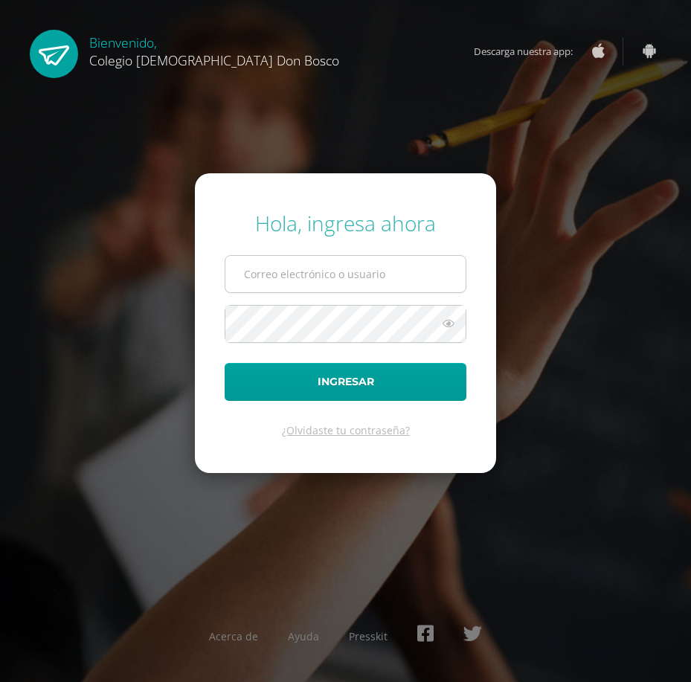
click at [292, 279] on input "text" at bounding box center [345, 274] width 240 height 36
type input "[EMAIL_ADDRESS][DOMAIN_NAME]"
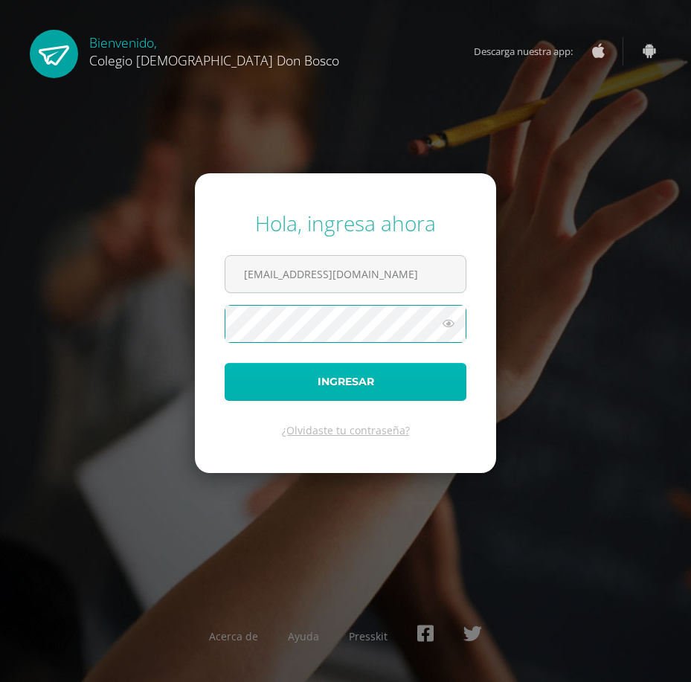
click at [310, 386] on button "Ingresar" at bounding box center [346, 382] width 242 height 38
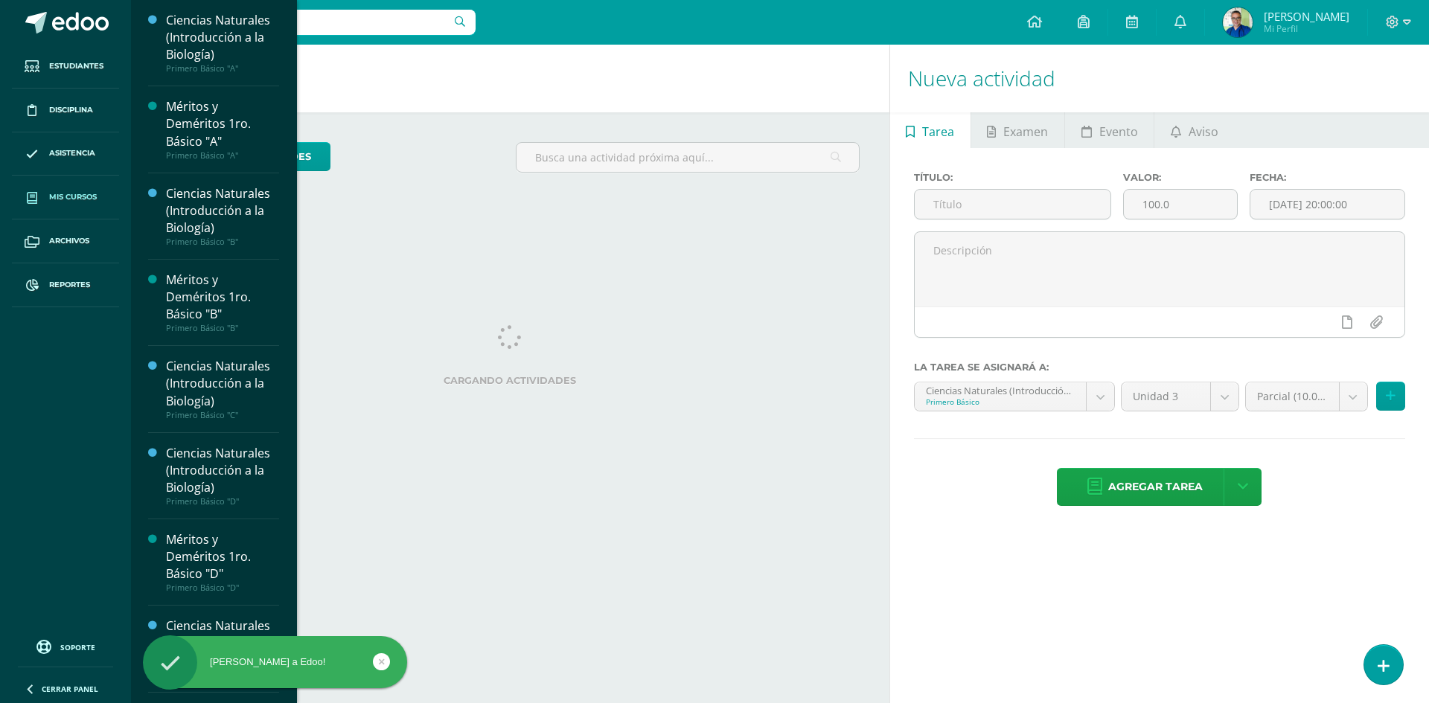
click at [65, 197] on span "Mis cursos" at bounding box center [73, 197] width 48 height 12
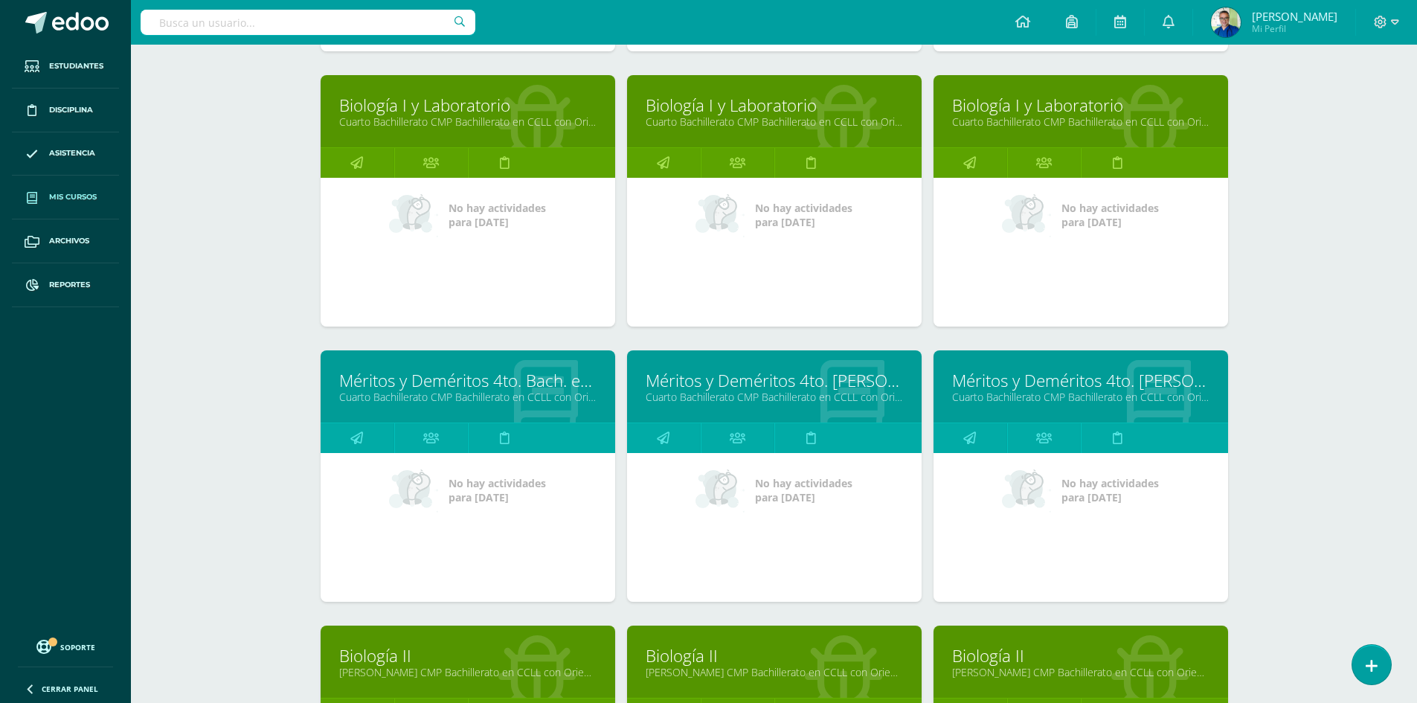
scroll to position [1089, 0]
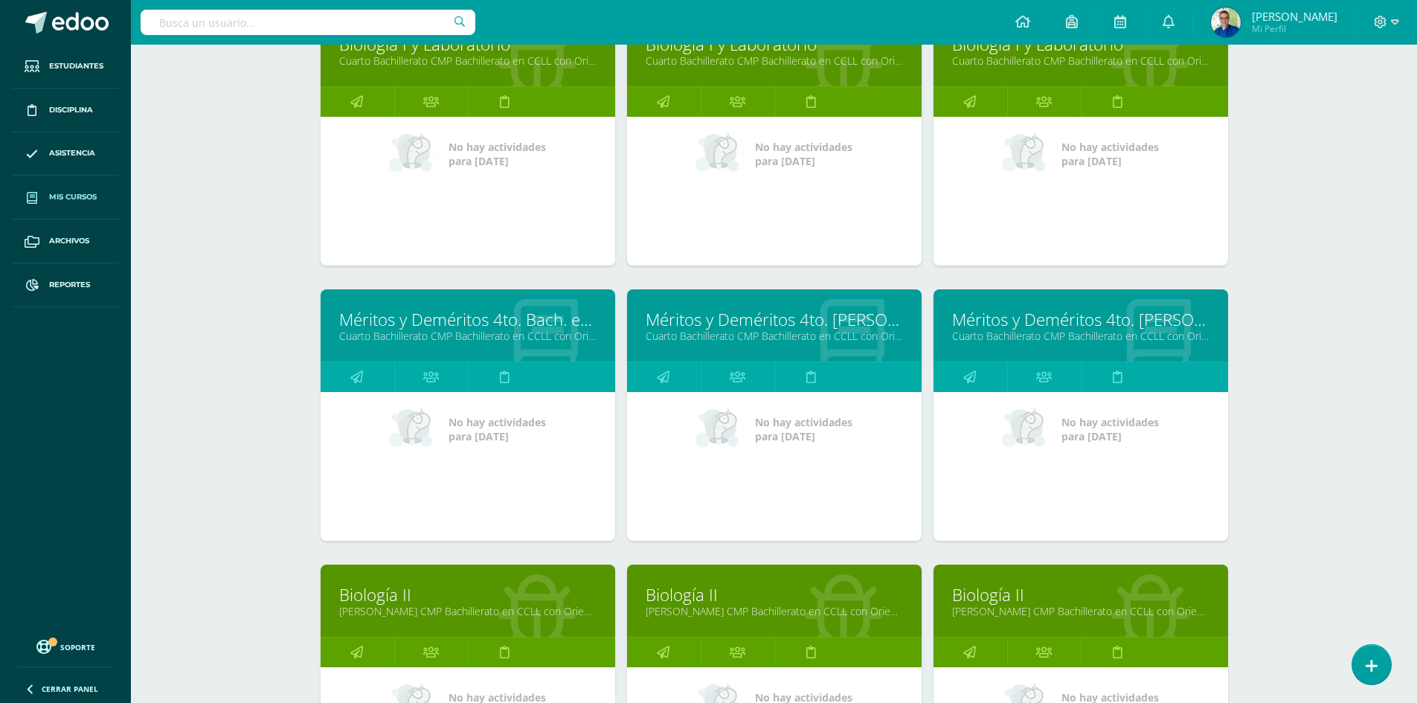
click at [1034, 325] on link "Méritos y Deméritos 4to. [PERSON_NAME]. en CCLL. "E"" at bounding box center [1080, 319] width 257 height 23
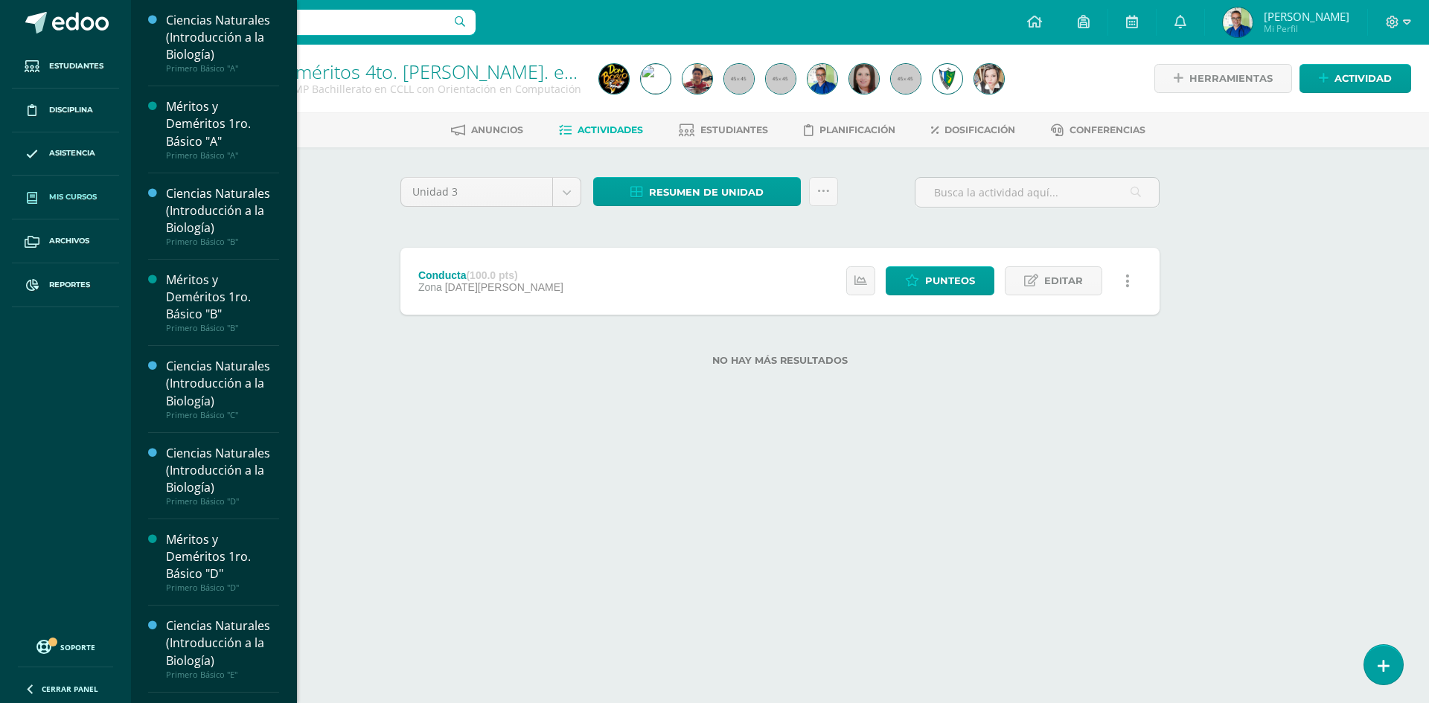
click at [68, 189] on link "Mis cursos" at bounding box center [65, 198] width 107 height 44
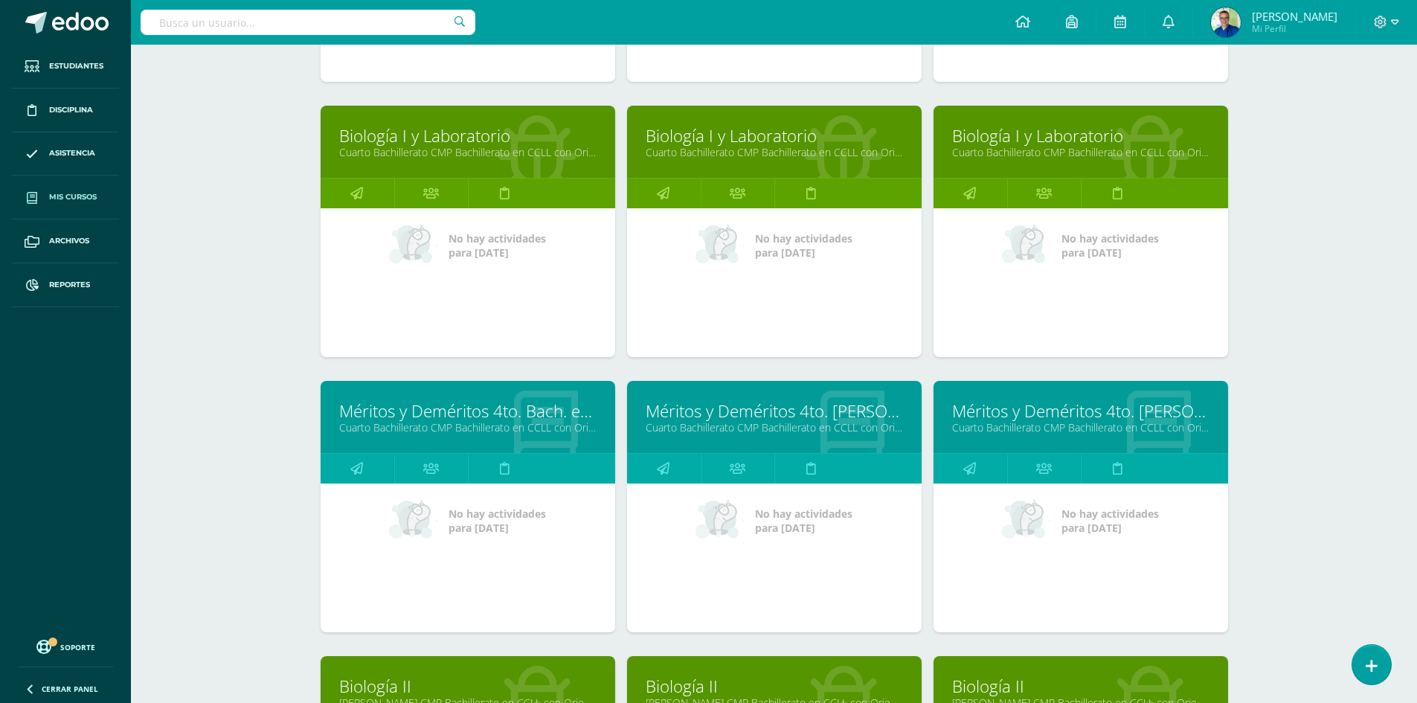
scroll to position [1014, 0]
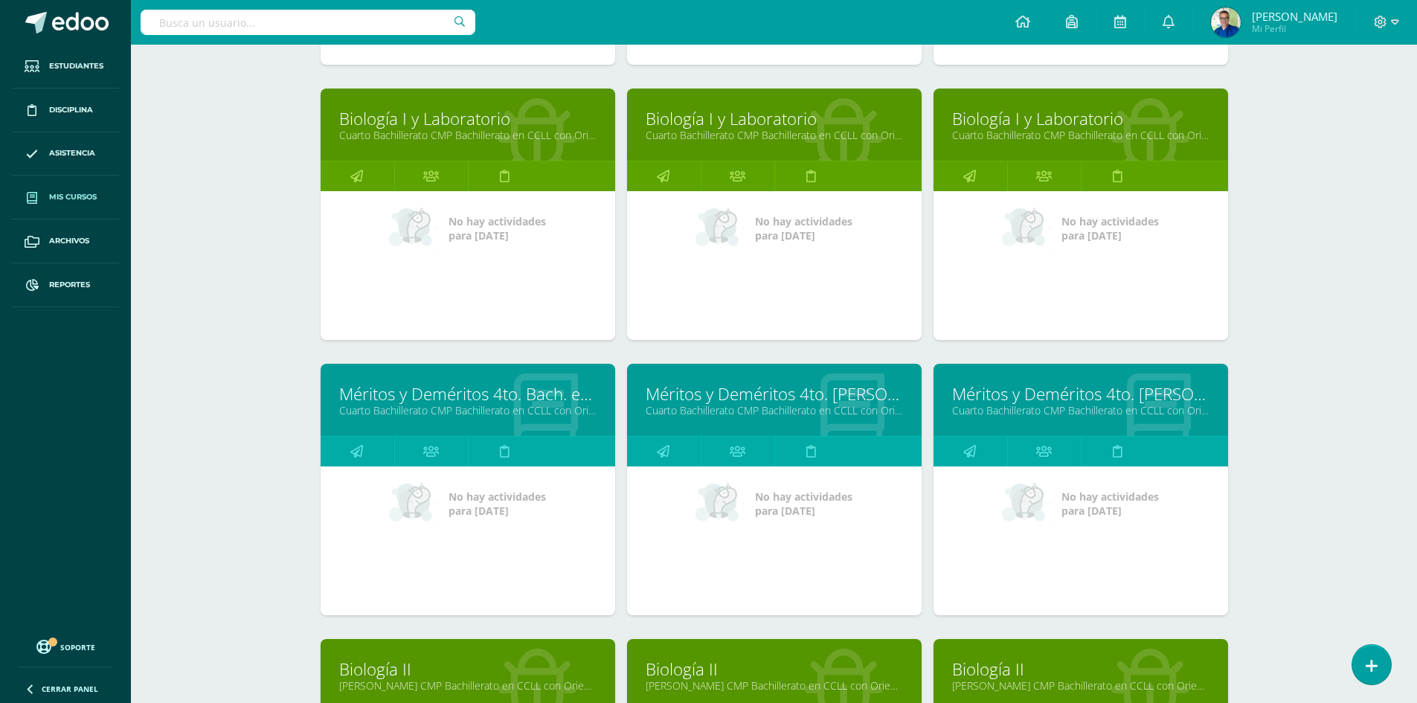
click at [460, 397] on link "Méritos y Deméritos 4to. Bach. en CCLL. "C"" at bounding box center [467, 393] width 257 height 23
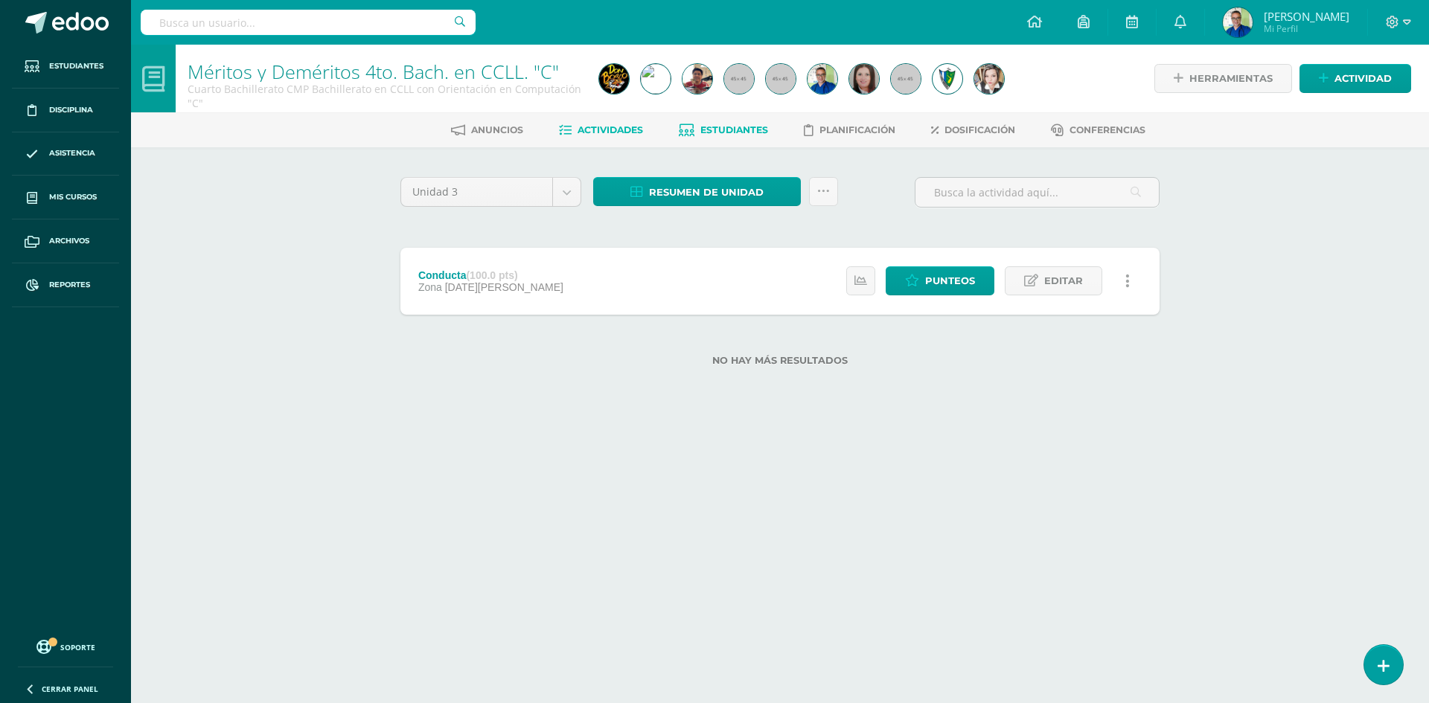
click at [723, 137] on link "Estudiantes" at bounding box center [723, 130] width 89 height 24
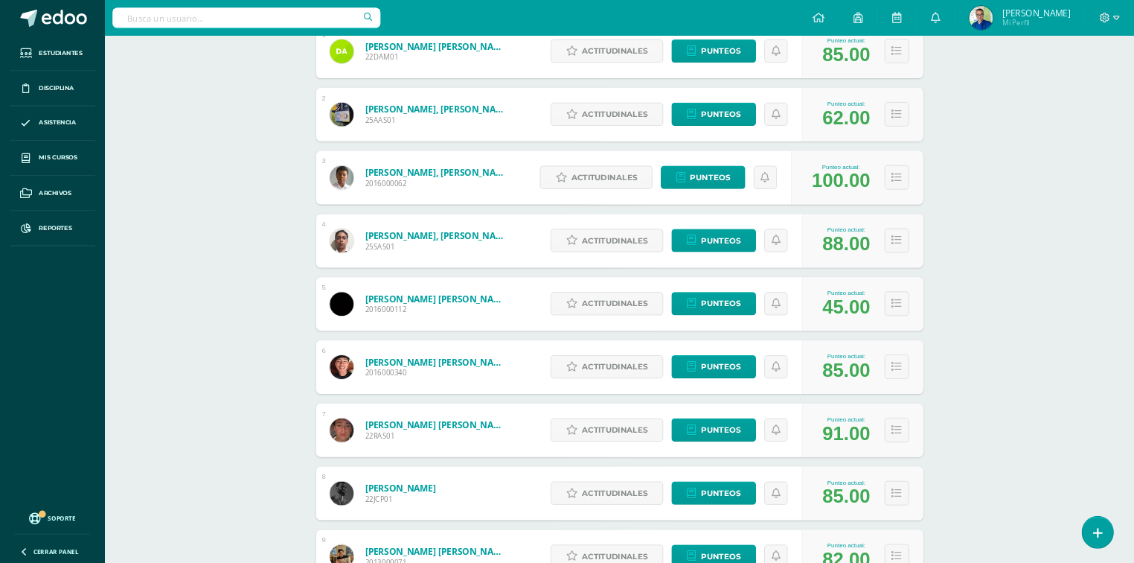
scroll to position [298, 0]
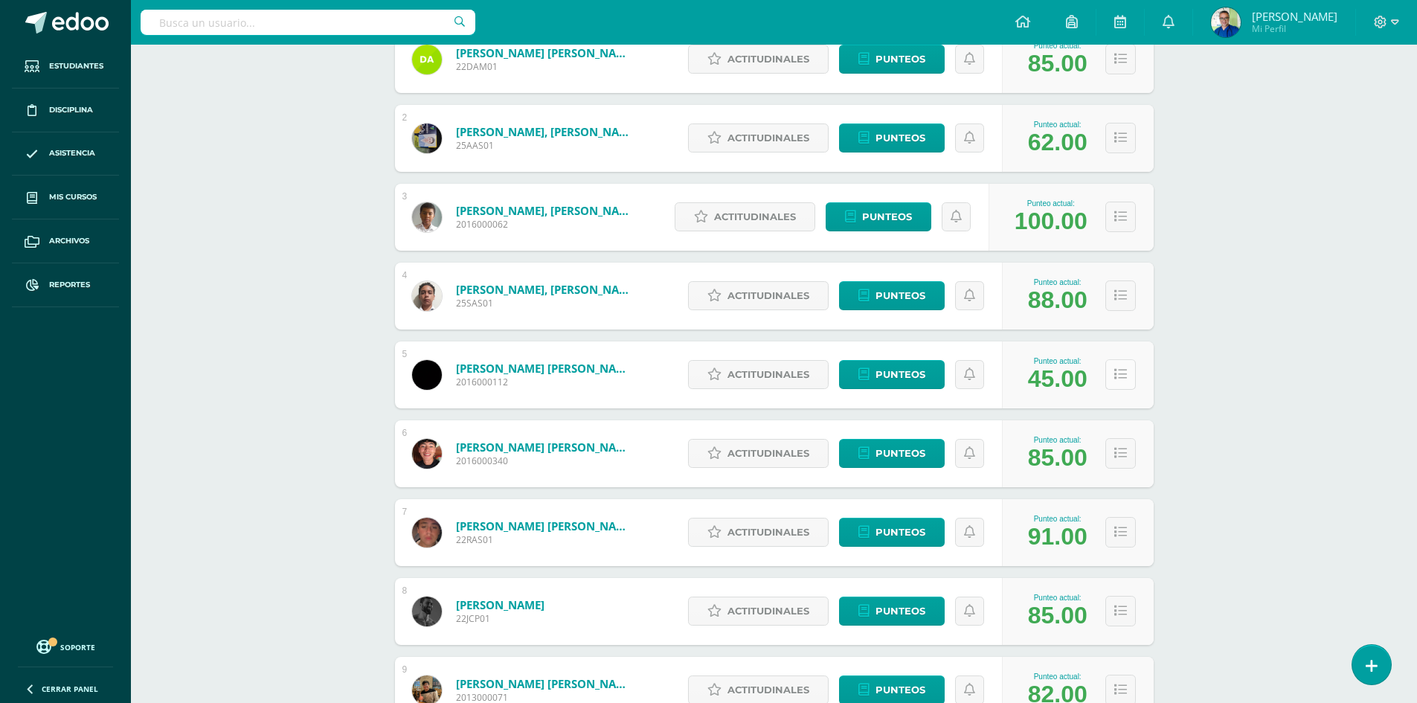
click at [1126, 378] on icon at bounding box center [1121, 374] width 13 height 13
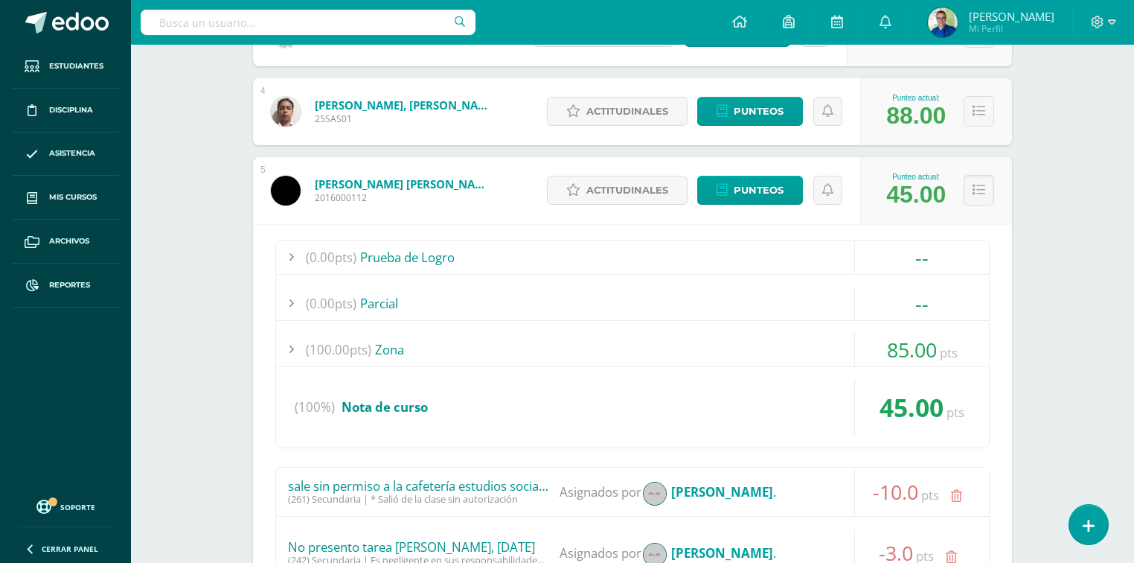
scroll to position [476, 0]
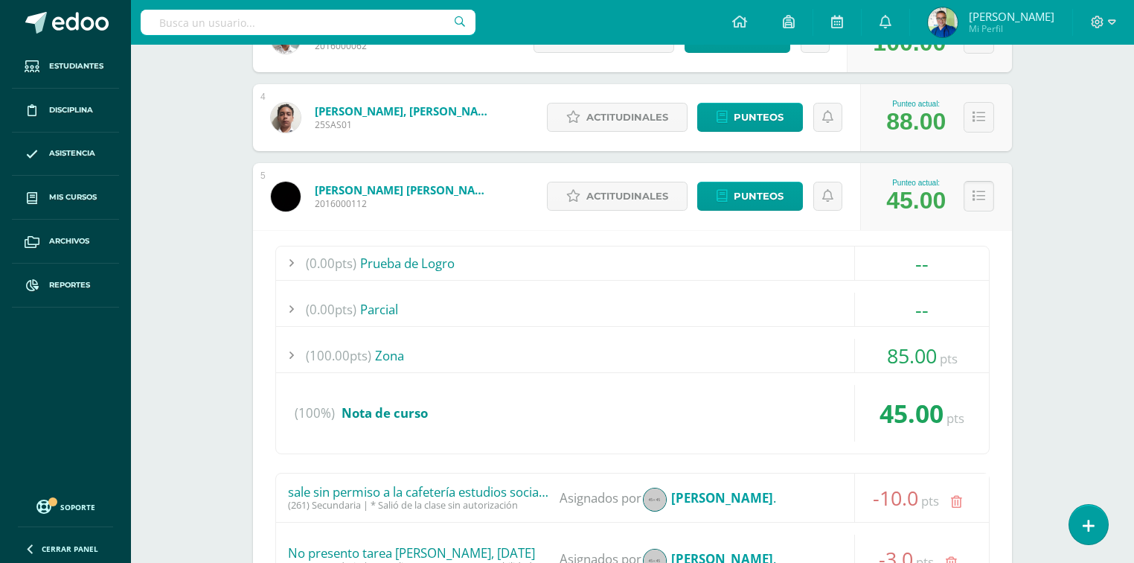
click at [969, 195] on button at bounding box center [979, 196] width 31 height 31
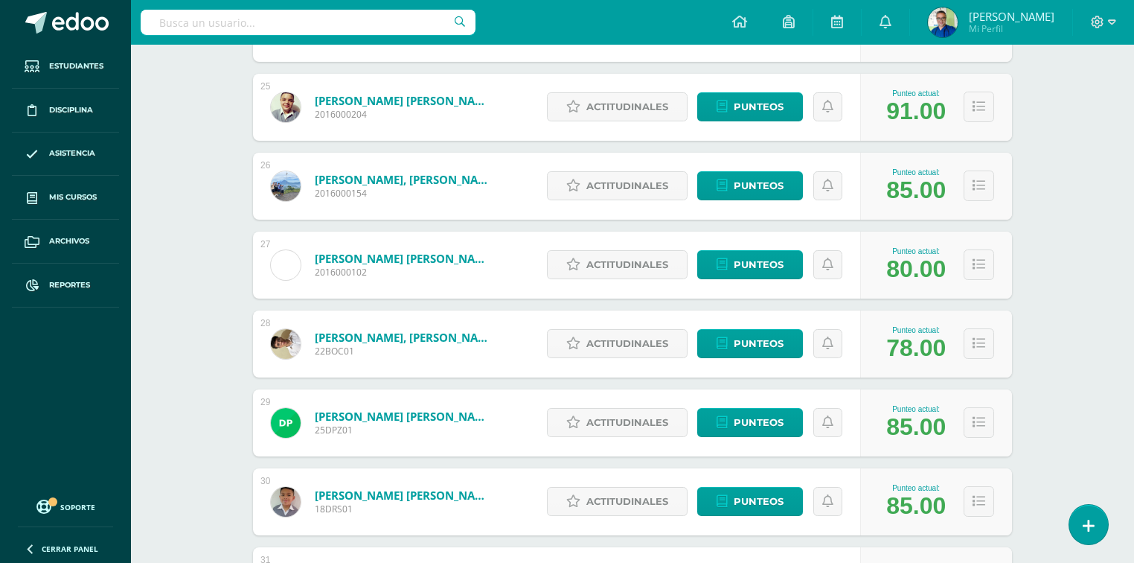
scroll to position [2262, 0]
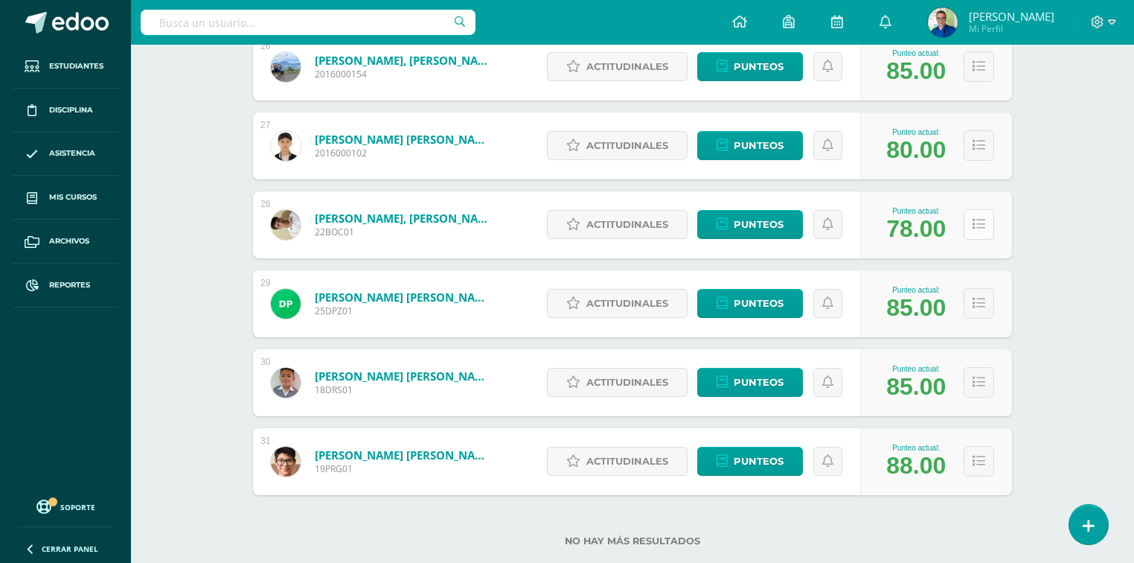
click at [975, 225] on icon at bounding box center [978, 224] width 13 height 13
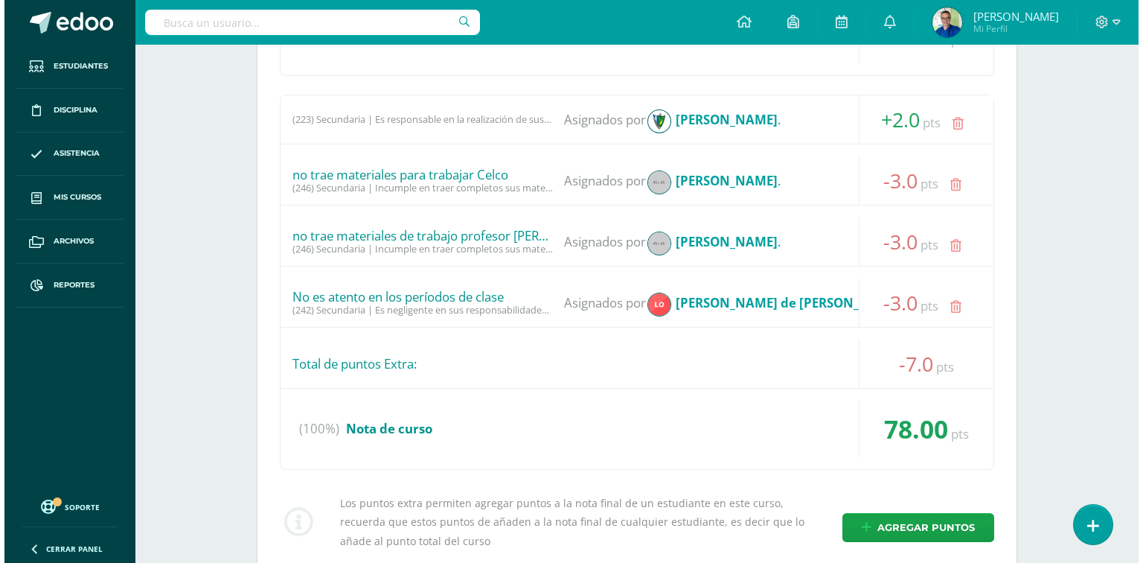
scroll to position [2798, 0]
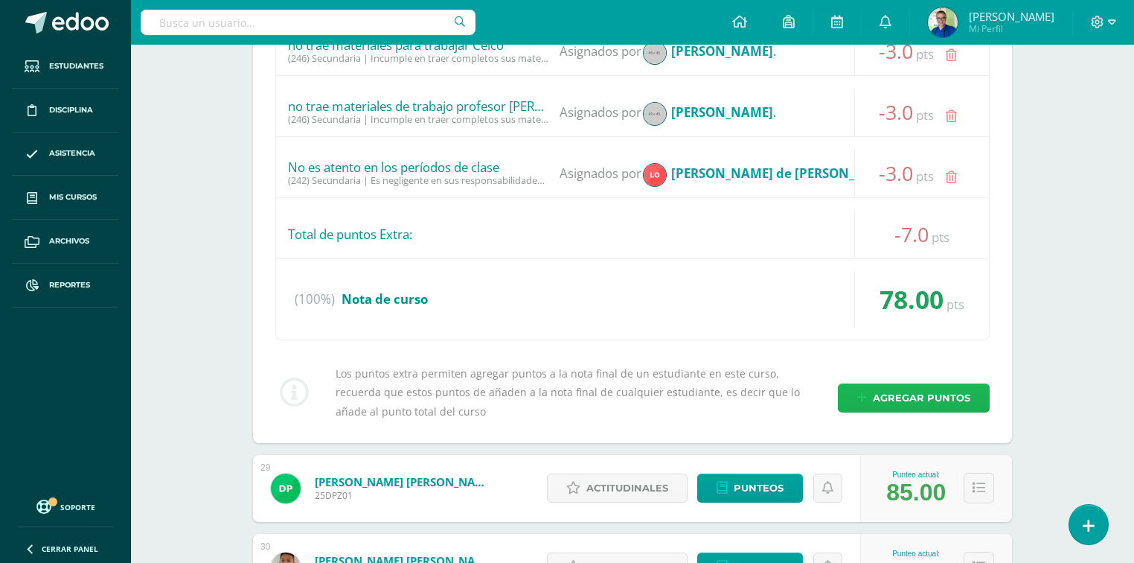
click at [885, 393] on span "Agregar puntos" at bounding box center [921, 398] width 97 height 28
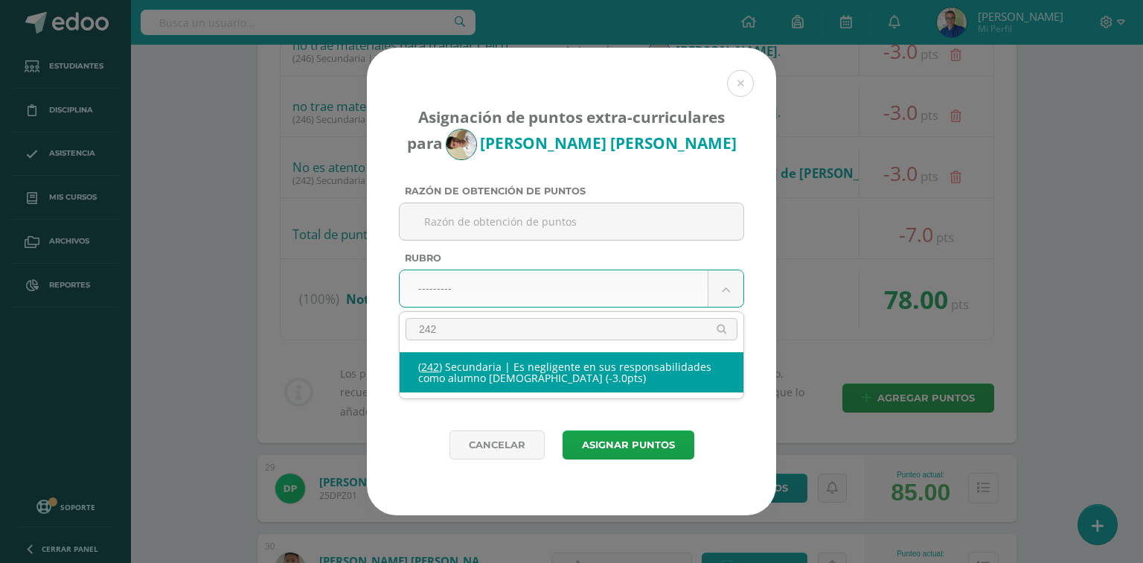
type input "242"
drag, startPoint x: 551, startPoint y: 381, endPoint x: 524, endPoint y: 323, distance: 64.2
select select "274"
type input "-3"
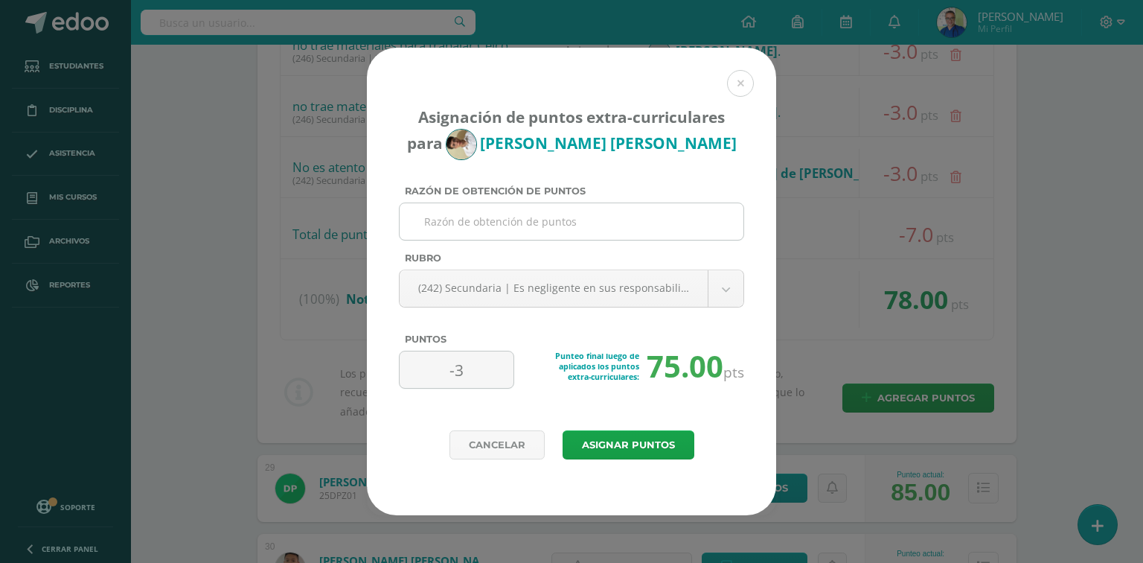
click at [507, 220] on input "Razón de obtención de puntos" at bounding box center [572, 221] width 332 height 36
type input "F"
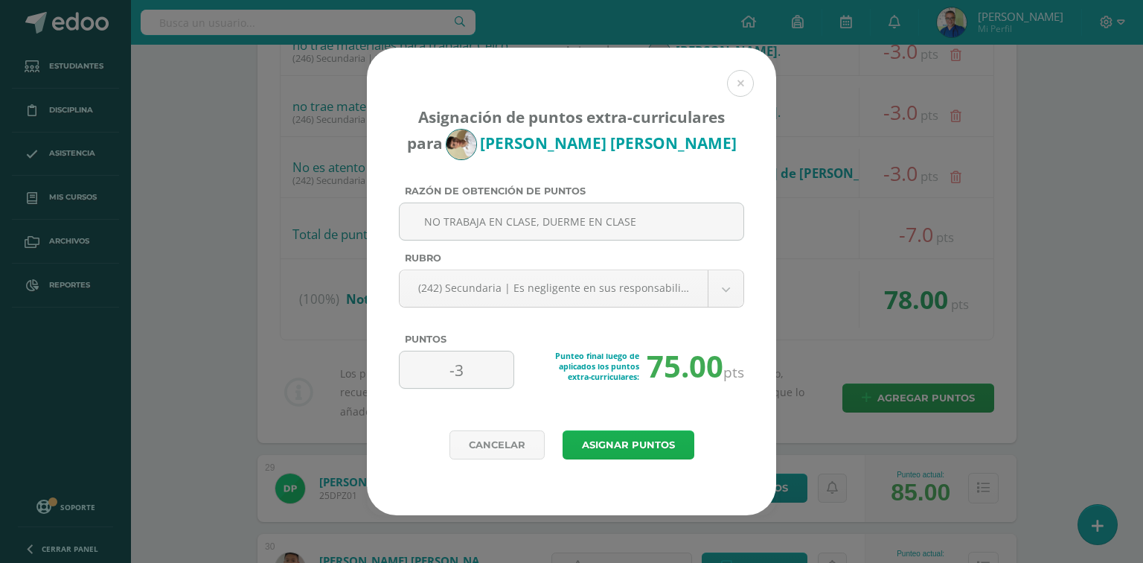
type input "NO TRABAJA EN CLASE, DUERME EN CLASE"
click at [615, 443] on button "Asignar puntos" at bounding box center [629, 444] width 132 height 29
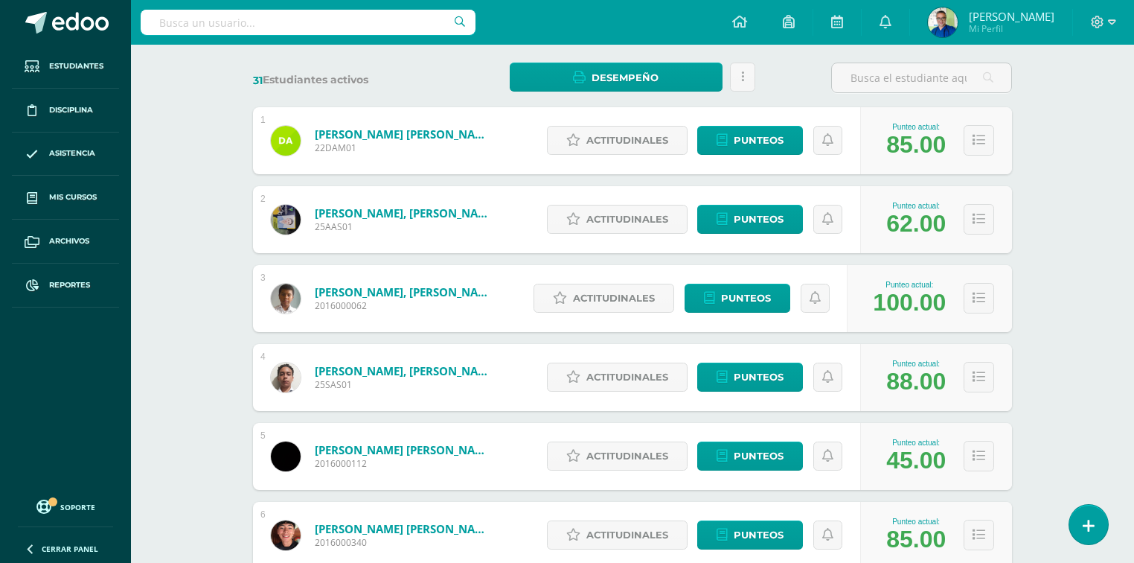
scroll to position [238, 0]
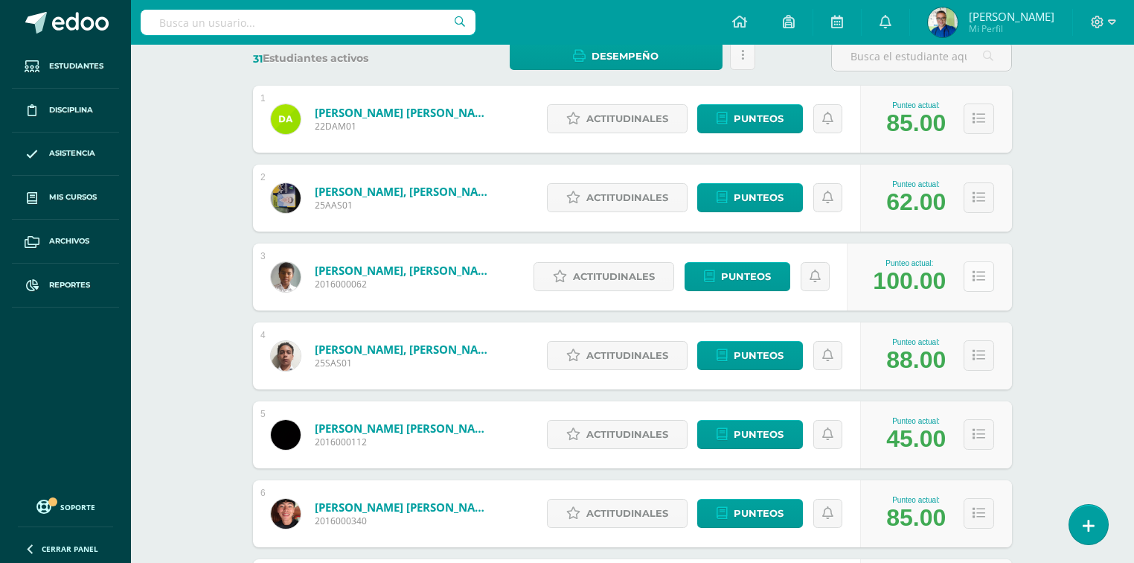
click at [984, 277] on icon at bounding box center [978, 276] width 13 height 13
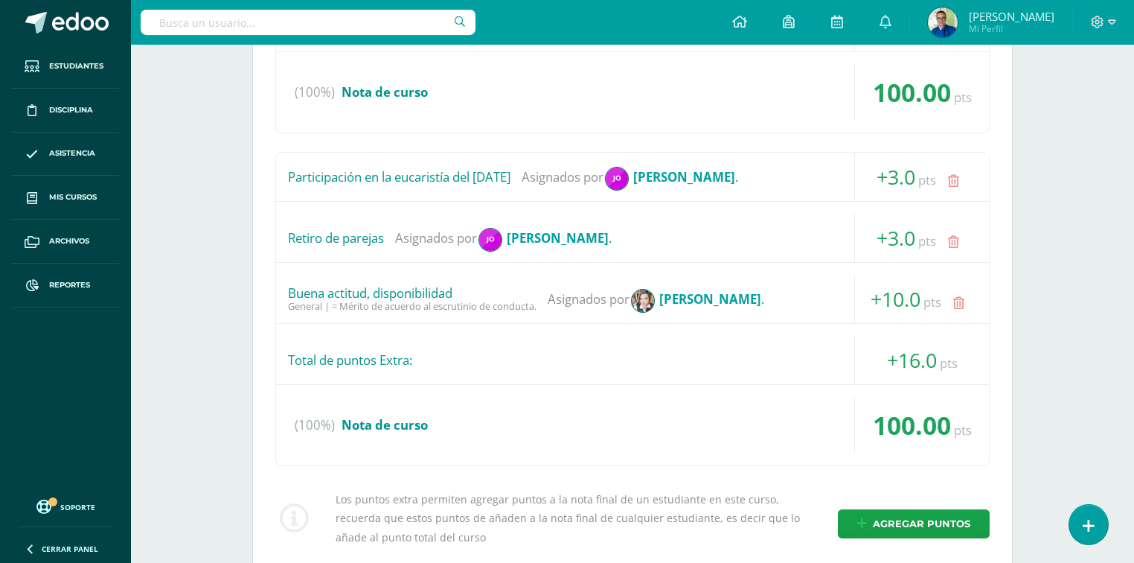
scroll to position [655, 0]
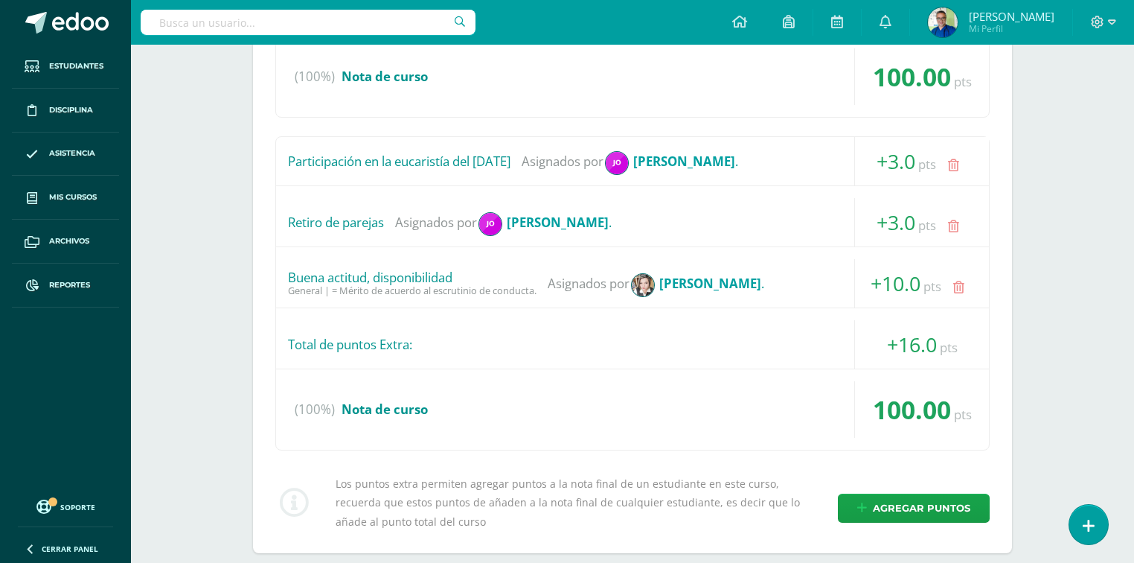
drag, startPoint x: 289, startPoint y: 274, endPoint x: 482, endPoint y: 272, distance: 192.7
click at [482, 272] on div "Buena actitud, disponibilidad" at bounding box center [412, 277] width 249 height 15
click at [609, 339] on div "Total de puntos Extra:" at bounding box center [632, 344] width 713 height 48
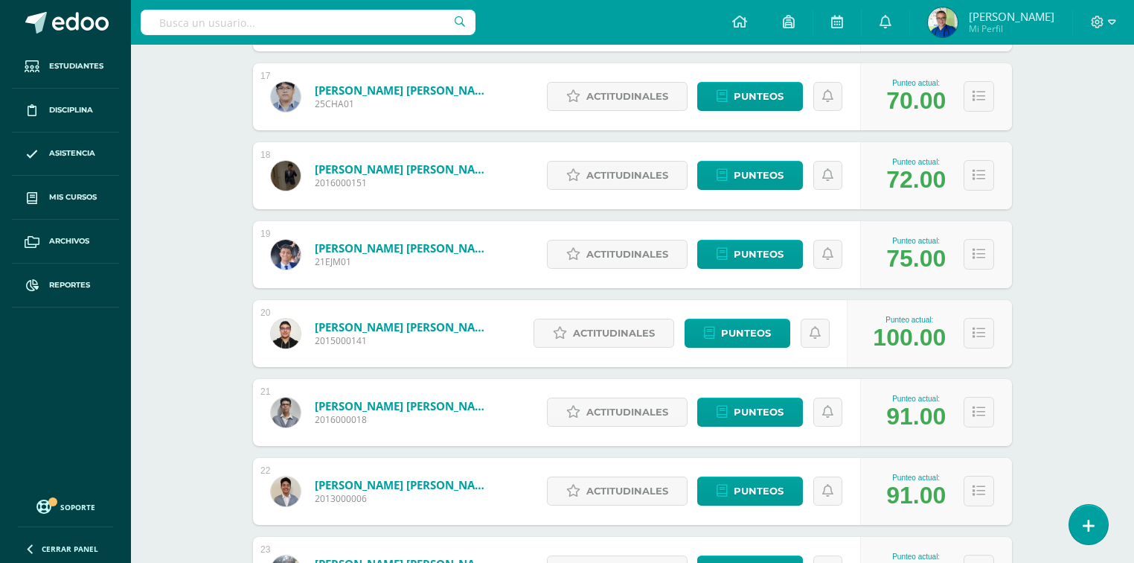
scroll to position [2202, 0]
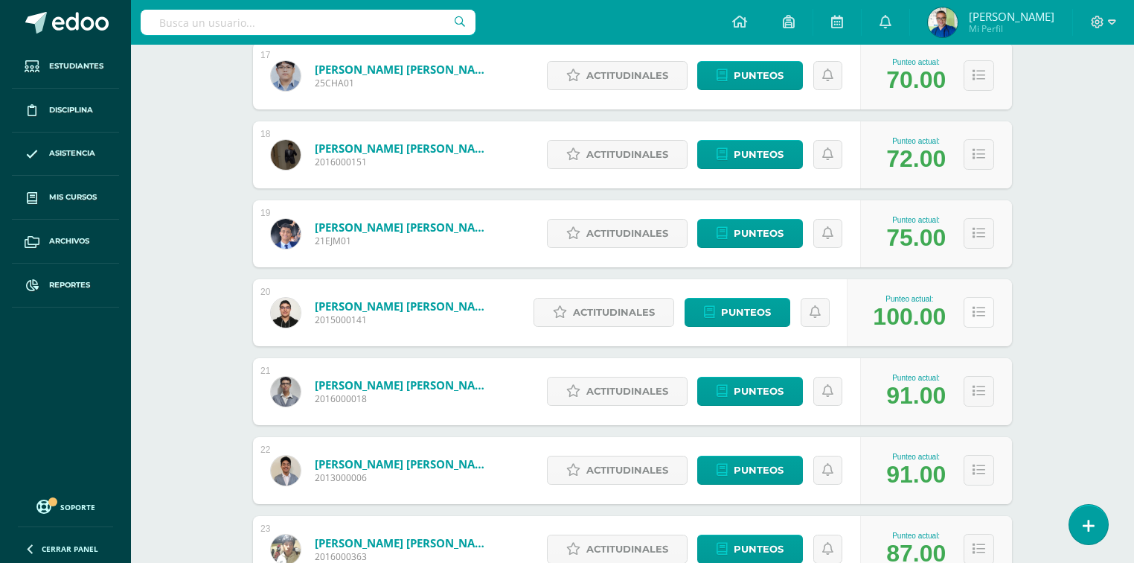
click at [980, 313] on icon at bounding box center [978, 312] width 13 height 13
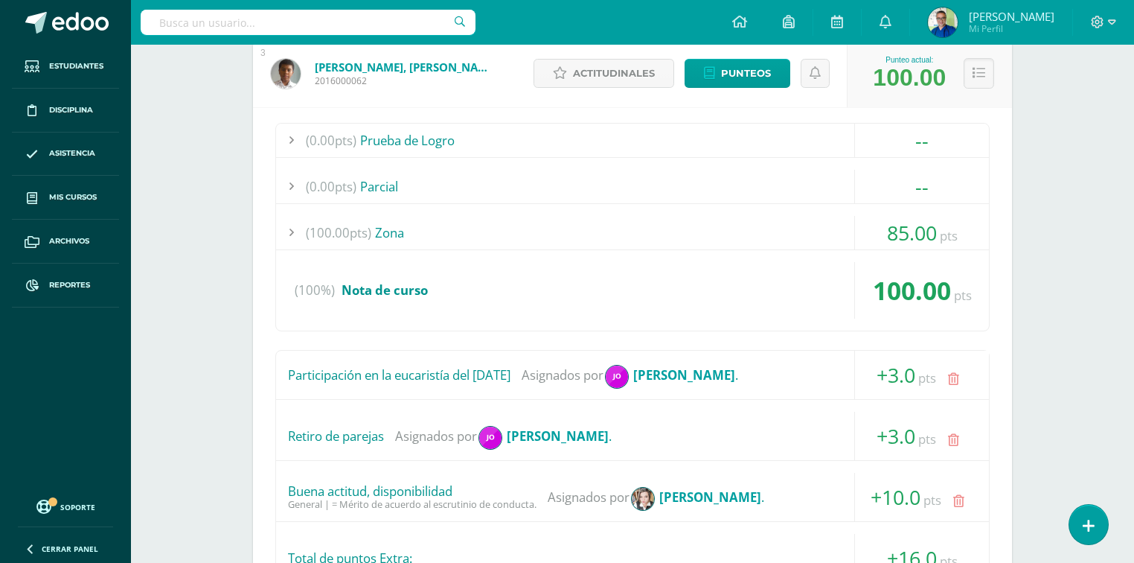
scroll to position [275, 0]
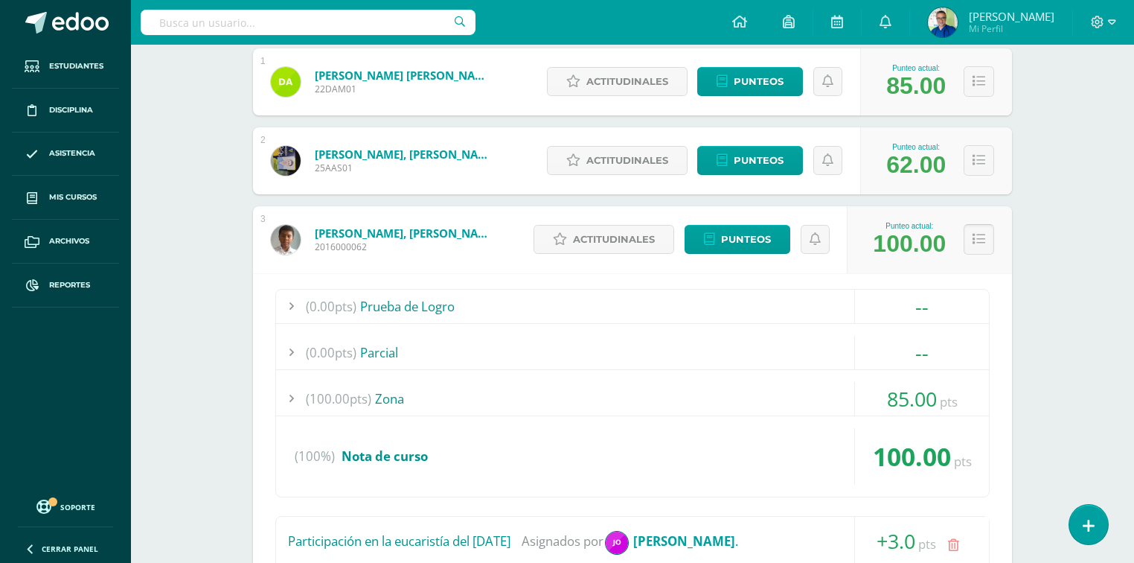
click at [985, 234] on button at bounding box center [979, 239] width 31 height 31
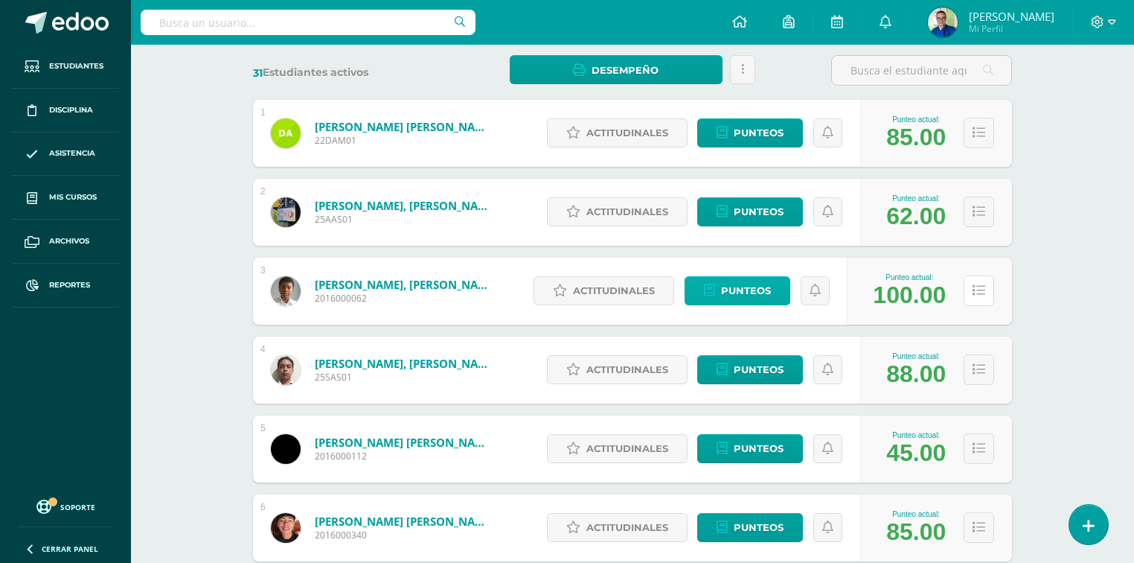
scroll to position [156, 0]
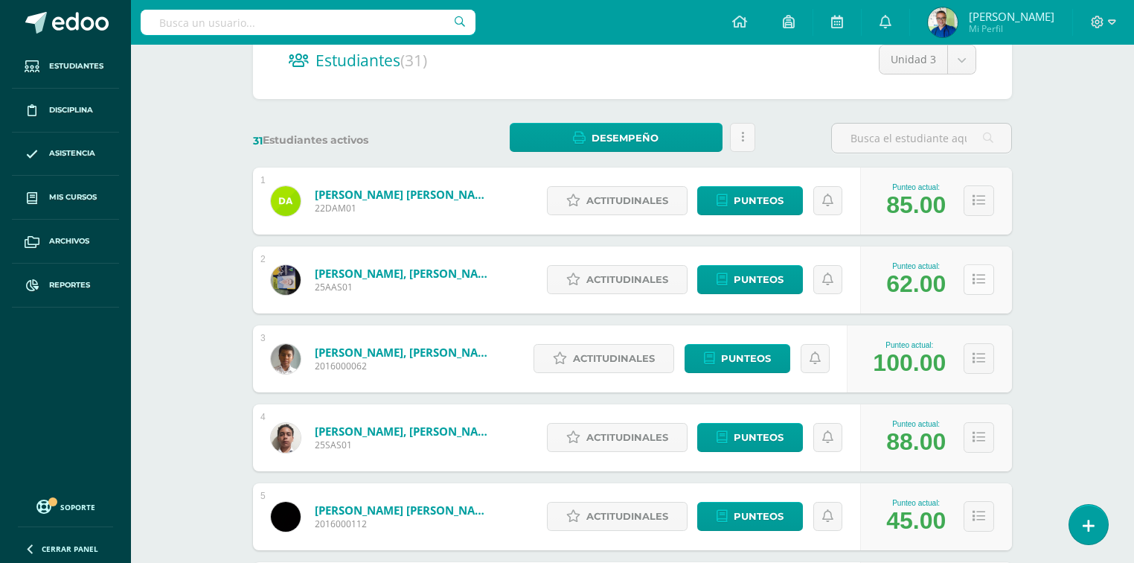
click at [977, 278] on icon at bounding box center [978, 279] width 13 height 13
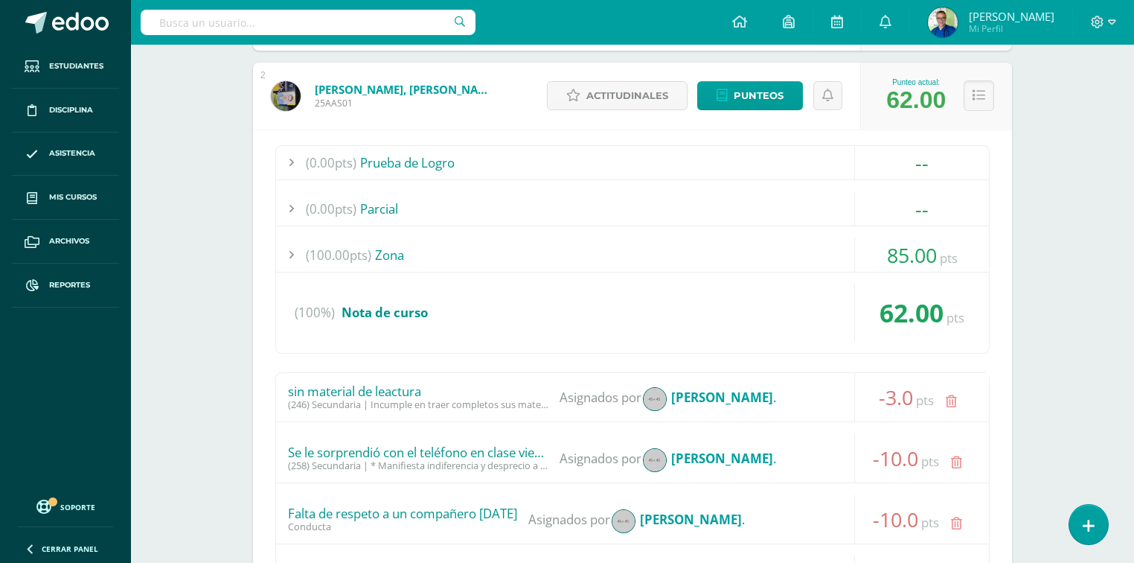
scroll to position [335, 0]
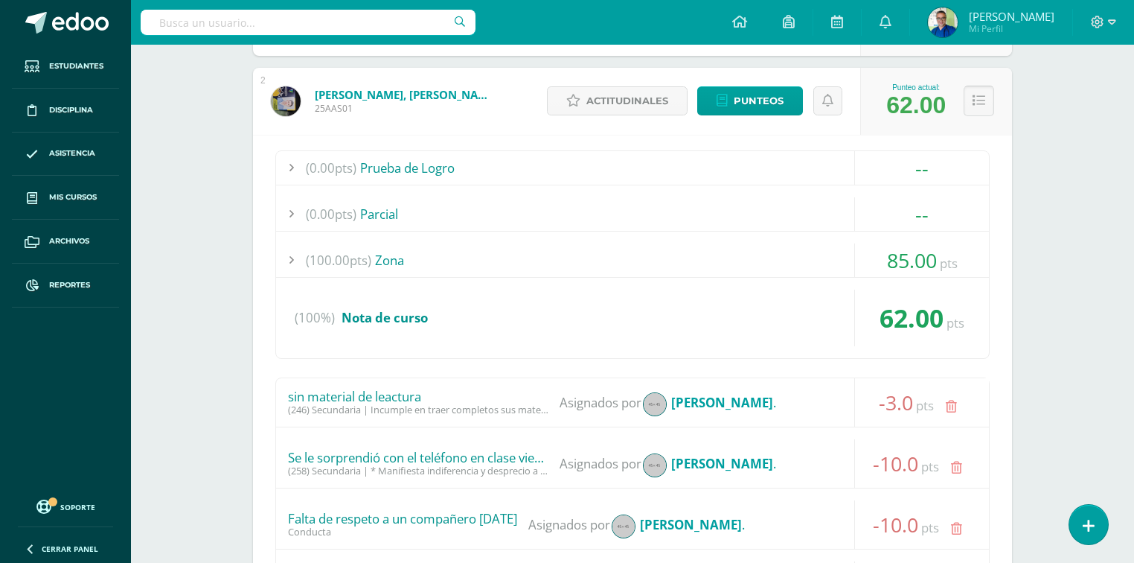
click at [978, 106] on icon at bounding box center [978, 100] width 13 height 13
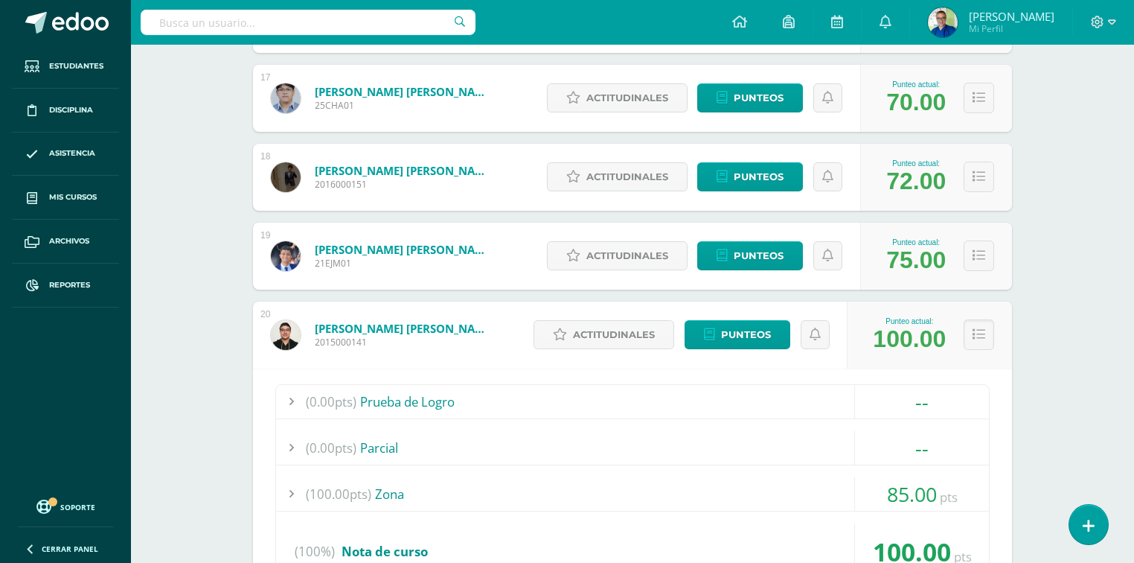
scroll to position [1525, 0]
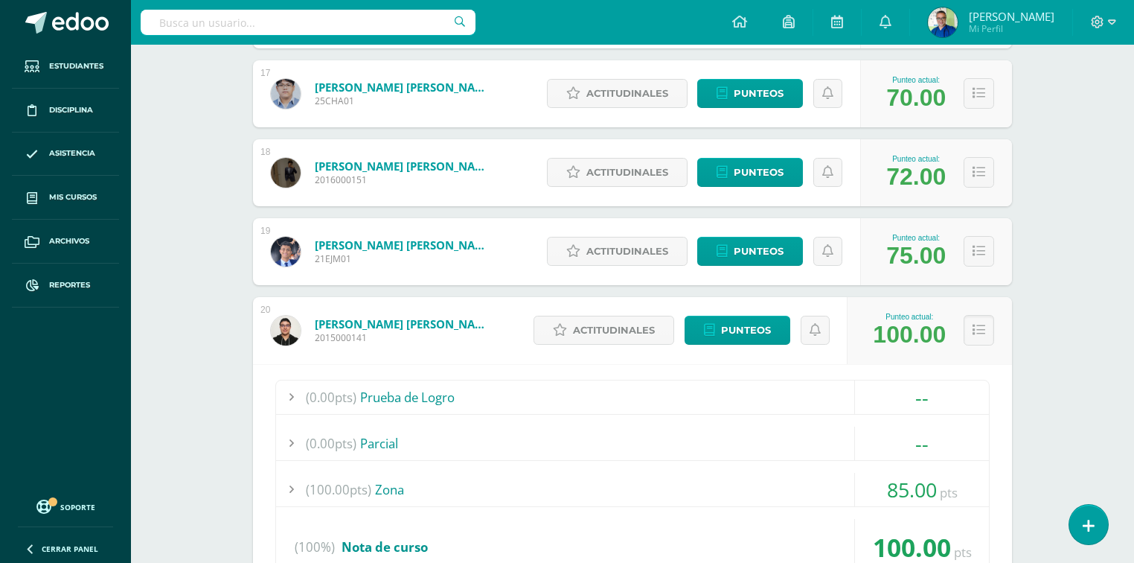
click at [982, 330] on icon at bounding box center [978, 330] width 13 height 13
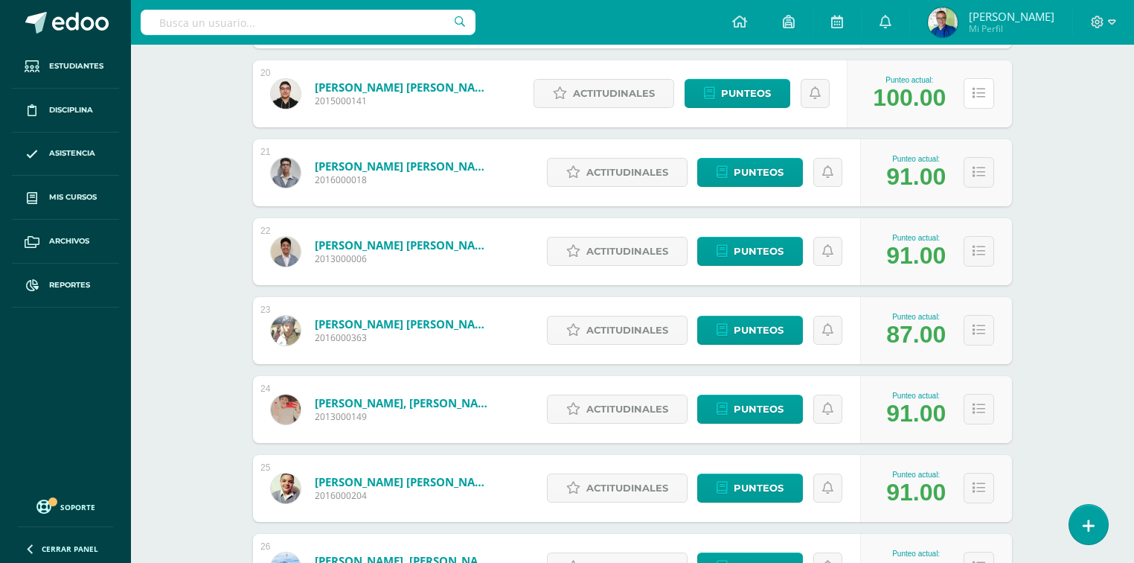
scroll to position [1763, 0]
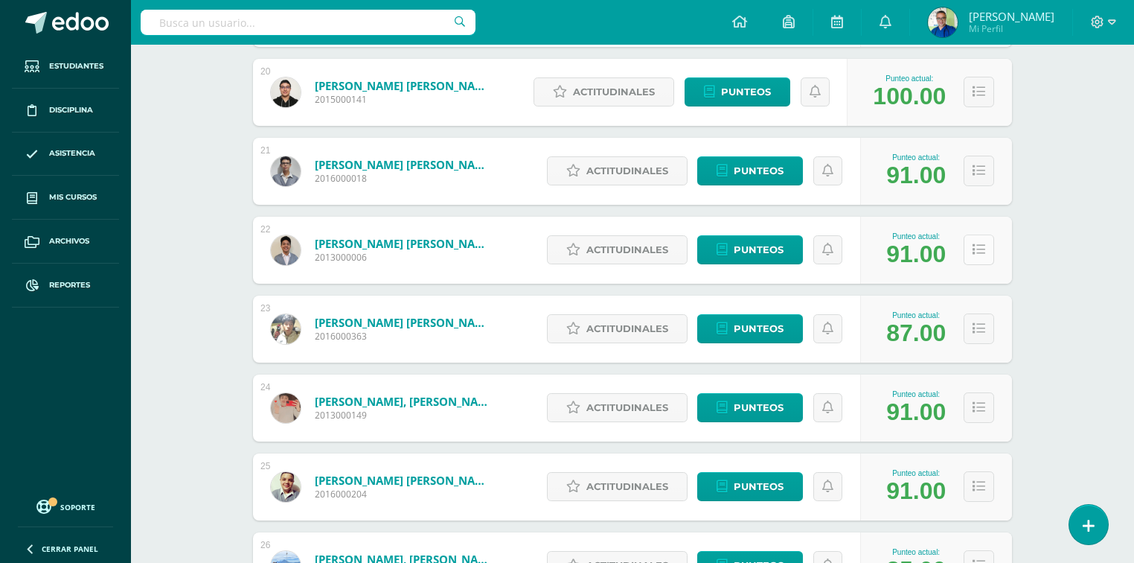
click at [983, 253] on icon at bounding box center [978, 249] width 13 height 13
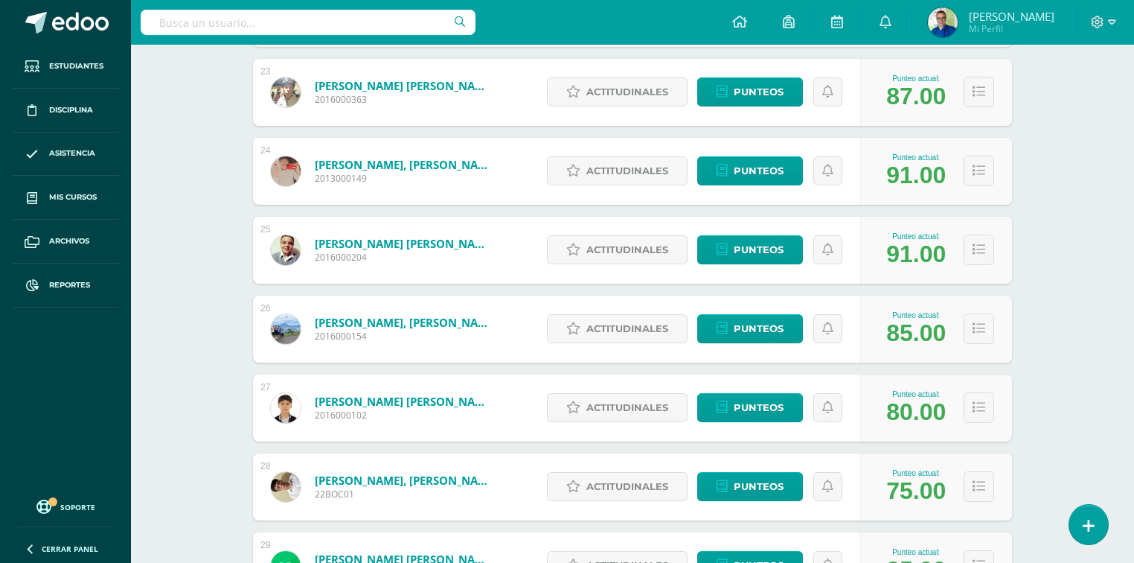
scroll to position [2775, 0]
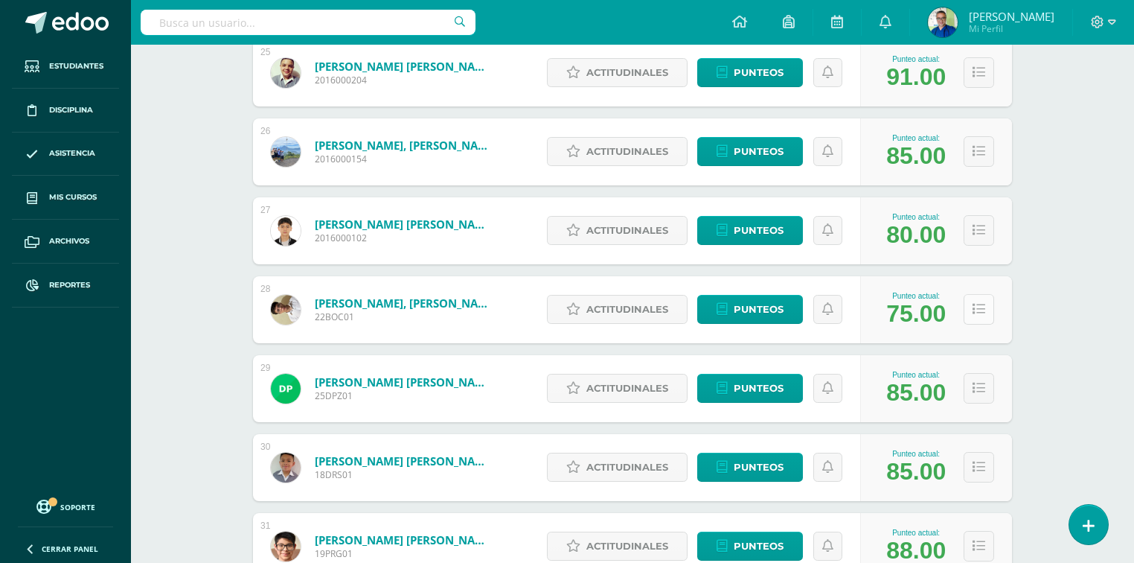
click at [987, 312] on button at bounding box center [979, 309] width 31 height 31
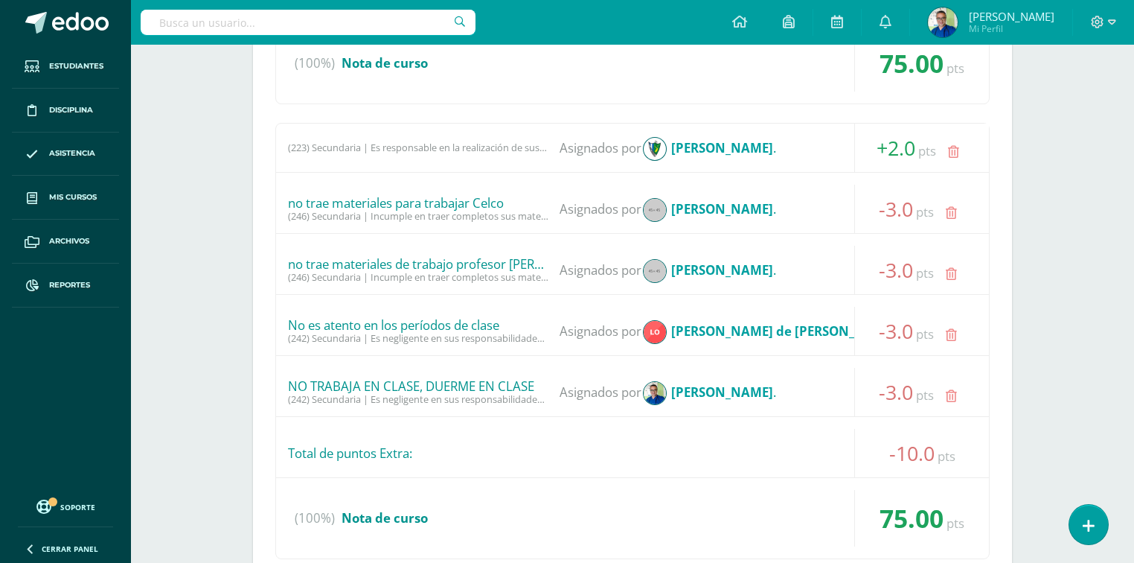
scroll to position [3252, 0]
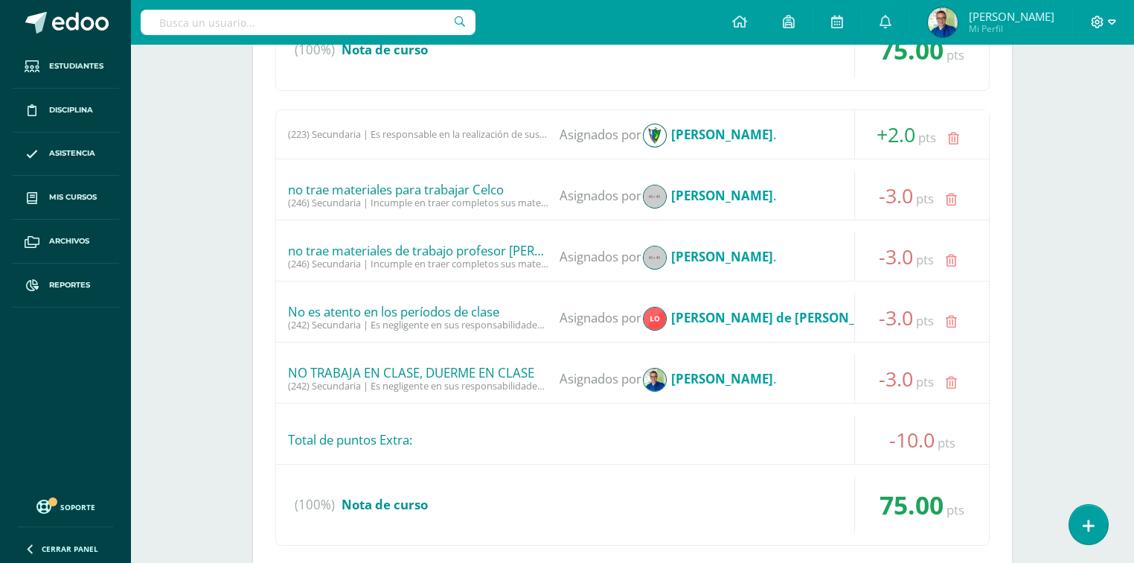
click at [1110, 21] on icon at bounding box center [1112, 22] width 8 height 13
click at [1055, 105] on span "Cerrar sesión" at bounding box center [1065, 101] width 67 height 14
